Goal: Book appointment/travel/reservation

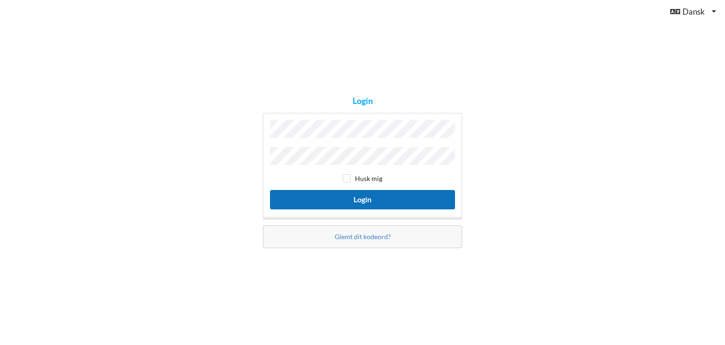
click at [365, 197] on button "Login" at bounding box center [362, 199] width 185 height 19
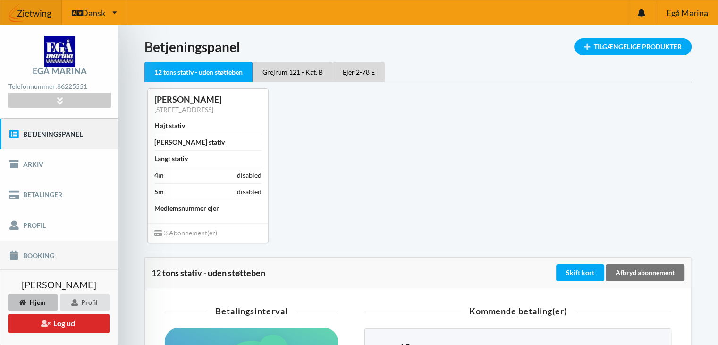
click at [29, 256] on link "Booking" at bounding box center [59, 255] width 118 height 30
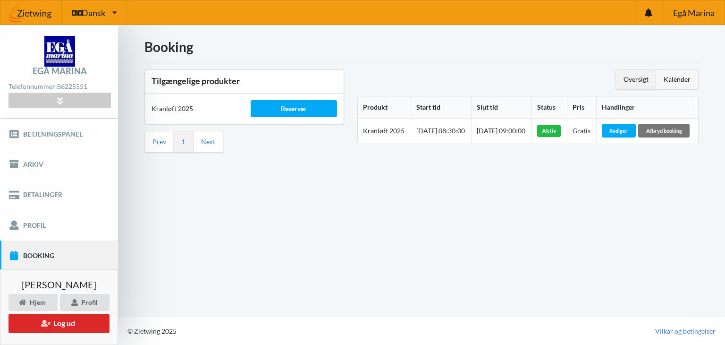
click at [678, 80] on div "Kalender" at bounding box center [677, 79] width 42 height 19
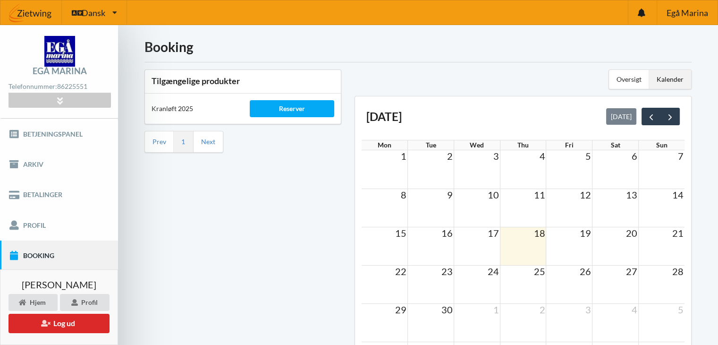
click at [490, 280] on td at bounding box center [477, 284] width 46 height 38
click at [484, 277] on td at bounding box center [477, 284] width 46 height 38
click at [484, 276] on td at bounding box center [477, 284] width 46 height 38
click at [532, 278] on td at bounding box center [523, 284] width 46 height 38
click at [526, 243] on td at bounding box center [523, 246] width 46 height 38
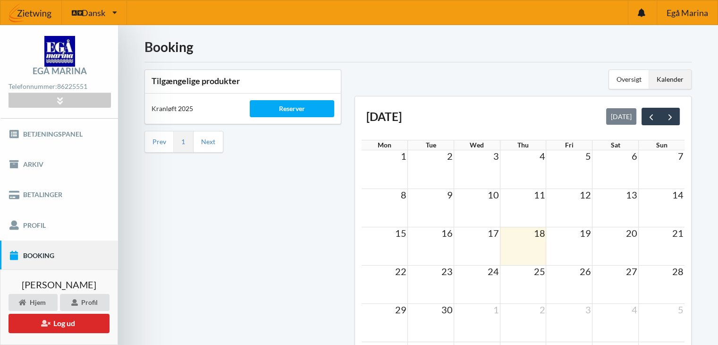
click at [568, 277] on td at bounding box center [569, 284] width 46 height 38
click at [623, 282] on td at bounding box center [616, 284] width 46 height 38
drag, startPoint x: 661, startPoint y: 282, endPoint x: 576, endPoint y: 293, distance: 86.1
click at [660, 282] on td at bounding box center [661, 284] width 46 height 38
drag, startPoint x: 383, startPoint y: 317, endPoint x: 407, endPoint y: 321, distance: 24.4
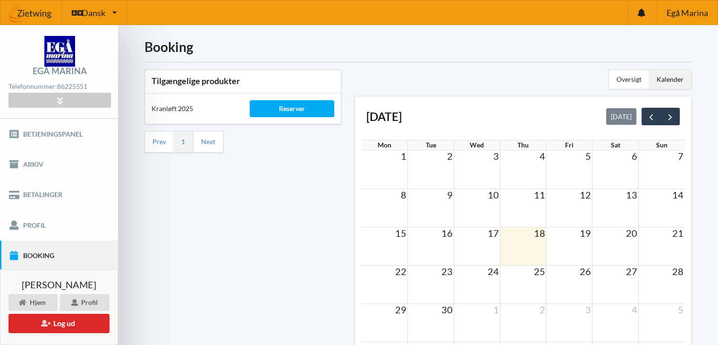
click at [390, 318] on td at bounding box center [385, 322] width 46 height 38
click at [432, 320] on td at bounding box center [431, 322] width 46 height 38
click at [296, 107] on div "Reserver" at bounding box center [292, 108] width 85 height 17
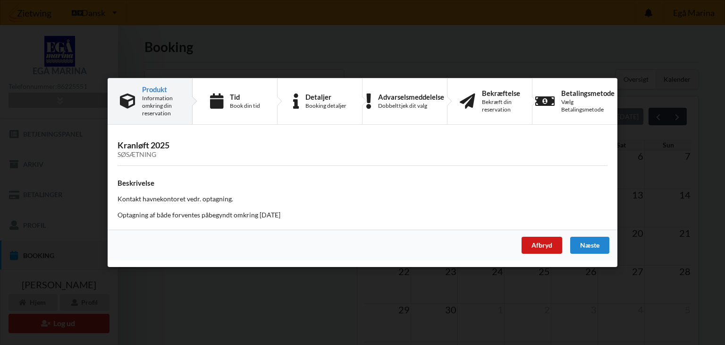
click at [538, 245] on div "Afbryd" at bounding box center [542, 245] width 41 height 17
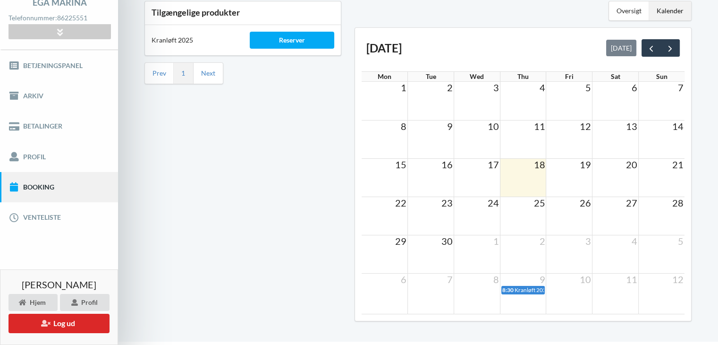
scroll to position [92, 0]
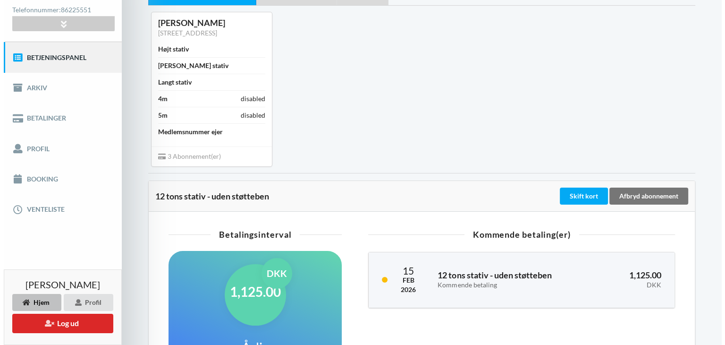
scroll to position [94, 0]
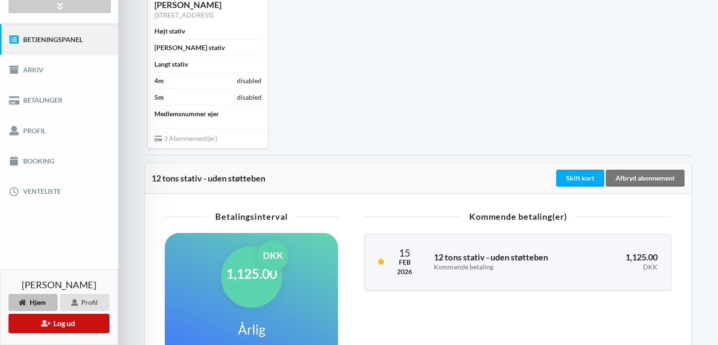
click at [81, 325] on button "Log ud" at bounding box center [58, 323] width 101 height 19
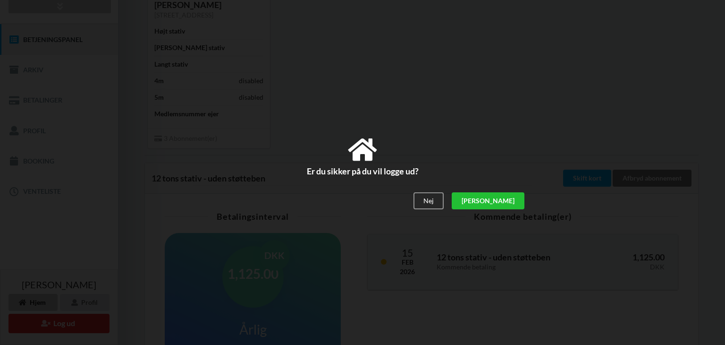
click at [510, 201] on div "[PERSON_NAME]" at bounding box center [488, 201] width 73 height 17
